Goal: Task Accomplishment & Management: Use online tool/utility

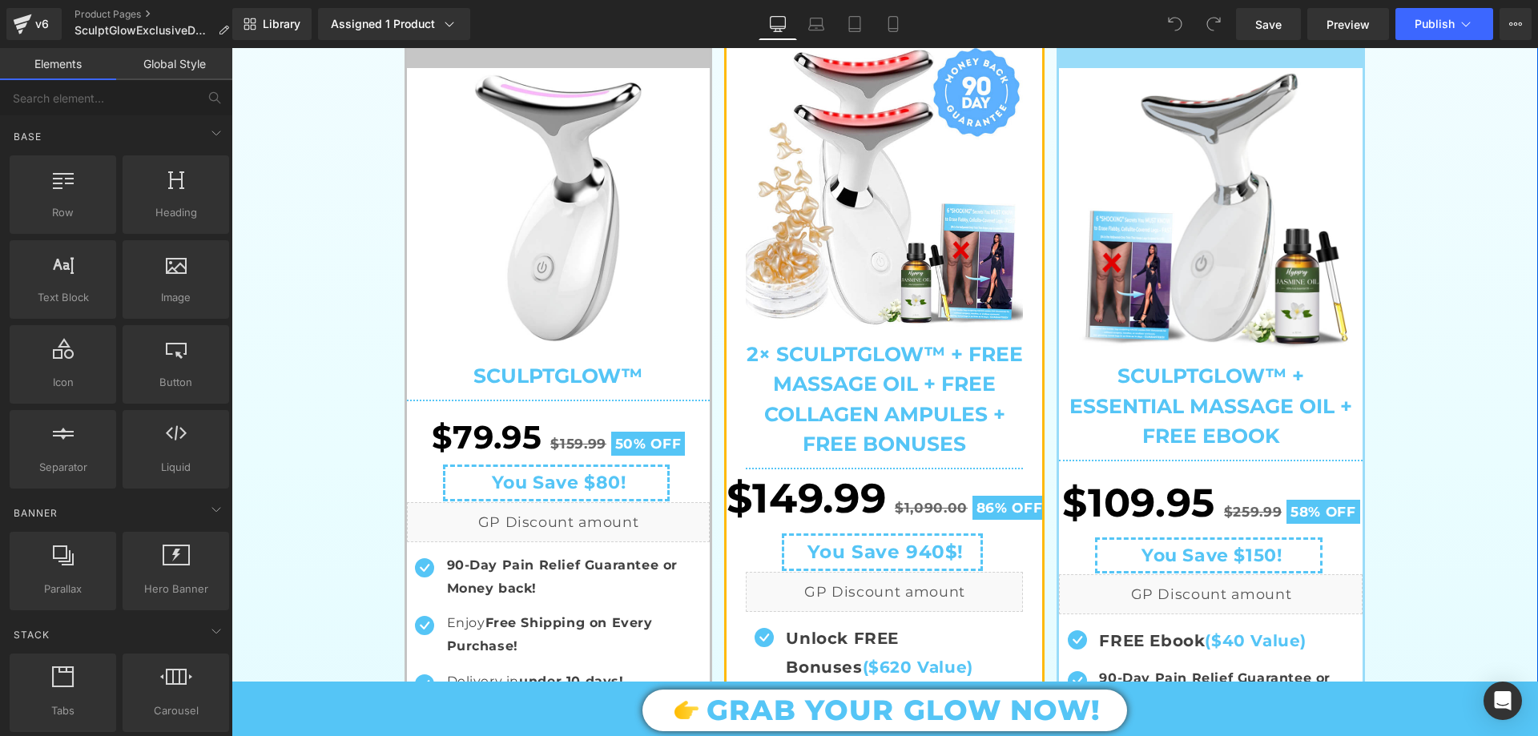
scroll to position [160, 0]
